Goal: Information Seeking & Learning: Learn about a topic

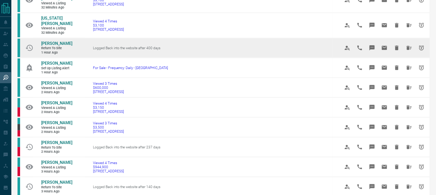
scroll to position [16, 0]
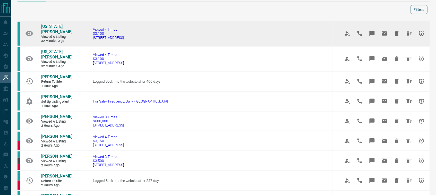
drag, startPoint x: 124, startPoint y: 41, endPoint x: 85, endPoint y: 41, distance: 38.9
click at [85, 41] on td "Viewed 4 Times $3,100 [STREET_ADDRESS]" at bounding box center [208, 33] width 247 height 25
click at [57, 28] on link "[US_STATE][PERSON_NAME]" at bounding box center [56, 29] width 31 height 11
click at [407, 33] on icon "Hide All from Georgia Chiasson" at bounding box center [409, 33] width 5 height 4
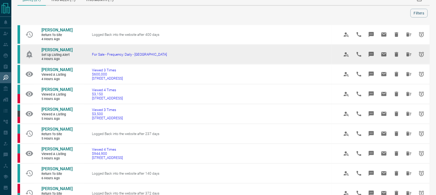
scroll to position [0, 0]
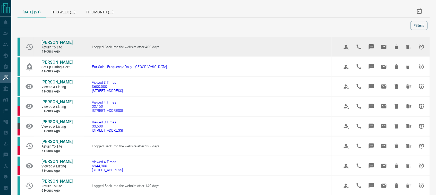
click at [57, 50] on span "Return to Site" at bounding box center [56, 47] width 31 height 4
click at [54, 45] on span "[PERSON_NAME]" at bounding box center [56, 42] width 31 height 5
click at [408, 50] on icon "Hide All from Frédéric Clément" at bounding box center [409, 47] width 6 height 6
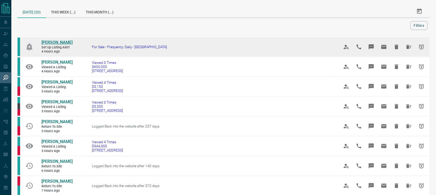
click at [61, 43] on span "[PERSON_NAME]" at bounding box center [56, 42] width 31 height 5
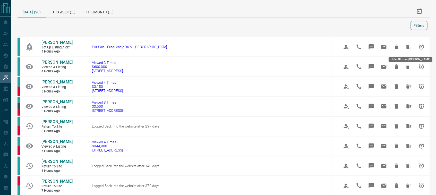
click at [410, 44] on icon "Hide All from Brian Deganis" at bounding box center [409, 47] width 6 height 6
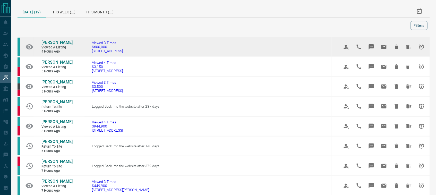
drag, startPoint x: 149, startPoint y: 54, endPoint x: 83, endPoint y: 55, distance: 65.4
click at [84, 55] on td "Viewed 3 Times $600,000 [STREET_ADDRESS]" at bounding box center [207, 47] width 247 height 20
copy span "[STREET_ADDRESS]"
click at [54, 44] on span "[PERSON_NAME]" at bounding box center [56, 42] width 31 height 5
click at [407, 49] on icon "Hide All from Jyoti Verma" at bounding box center [409, 47] width 6 height 6
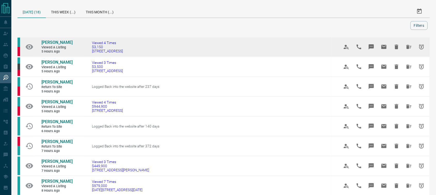
drag, startPoint x: 140, startPoint y: 56, endPoint x: 83, endPoint y: 59, distance: 56.4
click at [84, 57] on td "Viewed 4 Times $3,150 [STREET_ADDRESS]" at bounding box center [207, 47] width 247 height 20
copy span "[STREET_ADDRESS]"
click at [53, 43] on span "[PERSON_NAME]" at bounding box center [56, 42] width 31 height 5
click at [408, 49] on icon "Hide All from Wendy Schroeder" at bounding box center [408, 47] width 5 height 4
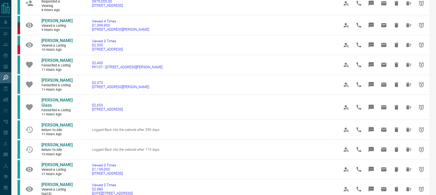
scroll to position [193, 0]
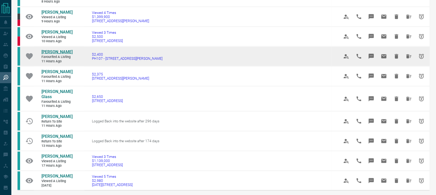
click at [58, 54] on span "[PERSON_NAME]" at bounding box center [56, 51] width 31 height 5
click at [406, 59] on icon "Hide All from Nikeisha Davis" at bounding box center [409, 56] width 6 height 6
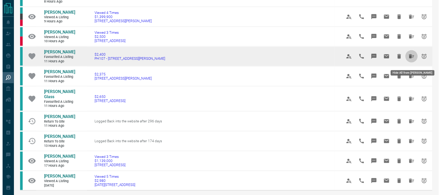
scroll to position [0, 0]
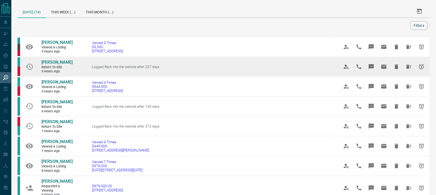
click at [62, 59] on td "[PERSON_NAME] Return to Site 5 hours ago" at bounding box center [53, 66] width 39 height 19
click at [61, 61] on span "[PERSON_NAME]" at bounding box center [56, 62] width 31 height 5
click at [408, 67] on icon "Hide All from Ramana Kovvali" at bounding box center [408, 67] width 5 height 4
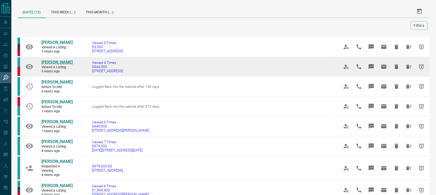
click at [57, 61] on span "[PERSON_NAME]" at bounding box center [56, 62] width 31 height 5
click at [406, 67] on icon "Hide All from Warren Kwan" at bounding box center [408, 67] width 5 height 4
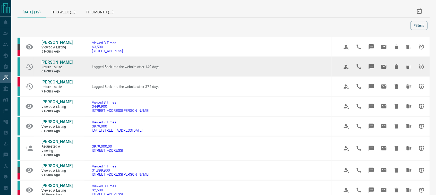
click at [57, 63] on span "[PERSON_NAME]" at bounding box center [56, 62] width 31 height 5
click at [409, 66] on icon "Hide All from Desiree Love" at bounding box center [409, 67] width 6 height 6
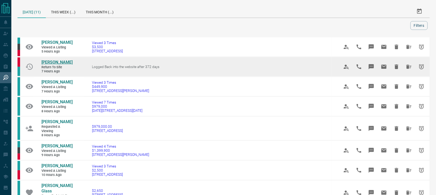
click at [57, 63] on span "[PERSON_NAME]" at bounding box center [56, 62] width 31 height 5
click at [409, 70] on icon "Hide All from Farhana Rahman" at bounding box center [409, 67] width 6 height 6
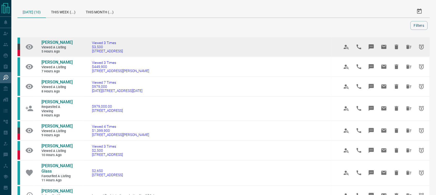
drag, startPoint x: 125, startPoint y: 53, endPoint x: 83, endPoint y: 51, distance: 42.5
click at [84, 51] on td "Viewed 3 Times $3,500 [STREET_ADDRESS]" at bounding box center [207, 47] width 247 height 20
copy span "[STREET_ADDRESS]"
click at [60, 42] on span "[PERSON_NAME]" at bounding box center [56, 42] width 31 height 5
click at [408, 47] on icon "Hide All from Justin Kanji" at bounding box center [409, 47] width 6 height 6
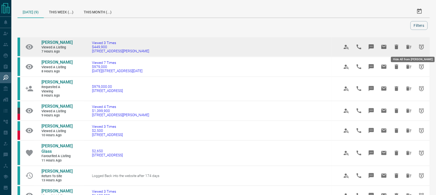
click at [406, 47] on icon "Hide All from Rita Testa" at bounding box center [408, 47] width 5 height 4
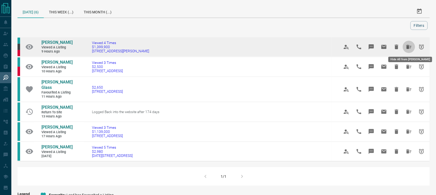
click at [406, 46] on icon "Hide All from Andrea Levine" at bounding box center [409, 47] width 6 height 6
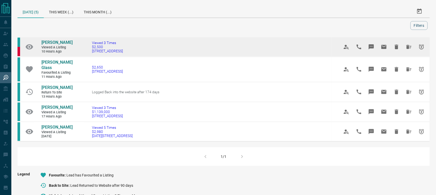
drag, startPoint x: 125, startPoint y: 52, endPoint x: 82, endPoint y: 54, distance: 43.0
click at [84, 54] on td "Viewed 3 Times $2,500 [STREET_ADDRESS]" at bounding box center [207, 47] width 247 height 20
copy span "[STREET_ADDRESS]"
click at [42, 42] on td "Kat L Viewed a Listing 10 hours ago" at bounding box center [53, 46] width 39 height 19
click at [44, 42] on span "[PERSON_NAME]" at bounding box center [56, 42] width 31 height 5
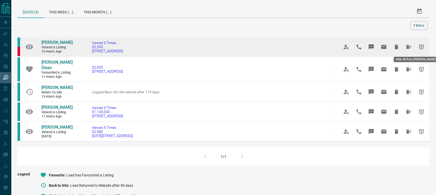
click at [410, 47] on icon "Hide All from Kat L" at bounding box center [408, 47] width 5 height 4
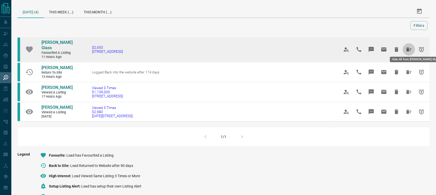
click at [409, 48] on icon "Hide All from Redd Glass" at bounding box center [409, 49] width 6 height 6
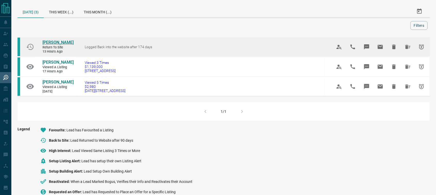
click at [59, 43] on span "[PERSON_NAME]" at bounding box center [57, 42] width 31 height 5
click at [404, 46] on button "Hide All from Mary Santoli" at bounding box center [408, 47] width 12 height 12
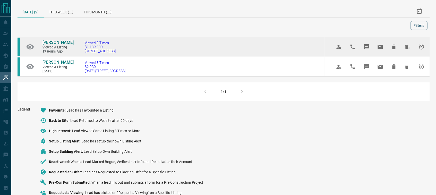
drag, startPoint x: 120, startPoint y: 52, endPoint x: 85, endPoint y: 54, distance: 35.1
click at [85, 54] on td "Viewed 3 Times $1,139,000 [STREET_ADDRESS]" at bounding box center [200, 47] width 247 height 20
copy span "[STREET_ADDRESS]"
click at [65, 43] on span "[PERSON_NAME]" at bounding box center [57, 42] width 31 height 5
click at [409, 49] on icon "Hide All from Sheeraz Wania" at bounding box center [408, 47] width 6 height 6
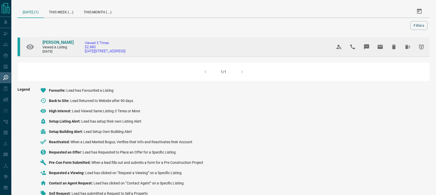
drag, startPoint x: 137, startPoint y: 57, endPoint x: 85, endPoint y: 59, distance: 51.8
click at [85, 57] on td "Viewed 5 Times $2,980 [DATE] - [STREET_ADDRESS]" at bounding box center [200, 47] width 247 height 20
copy span "[DATE][STREET_ADDRESS]"
click at [56, 45] on span "[PERSON_NAME]" at bounding box center [57, 42] width 31 height 5
click at [406, 49] on icon "Hide All from Jennifer Ijeomah" at bounding box center [407, 47] width 5 height 4
